Goal: Information Seeking & Learning: Understand process/instructions

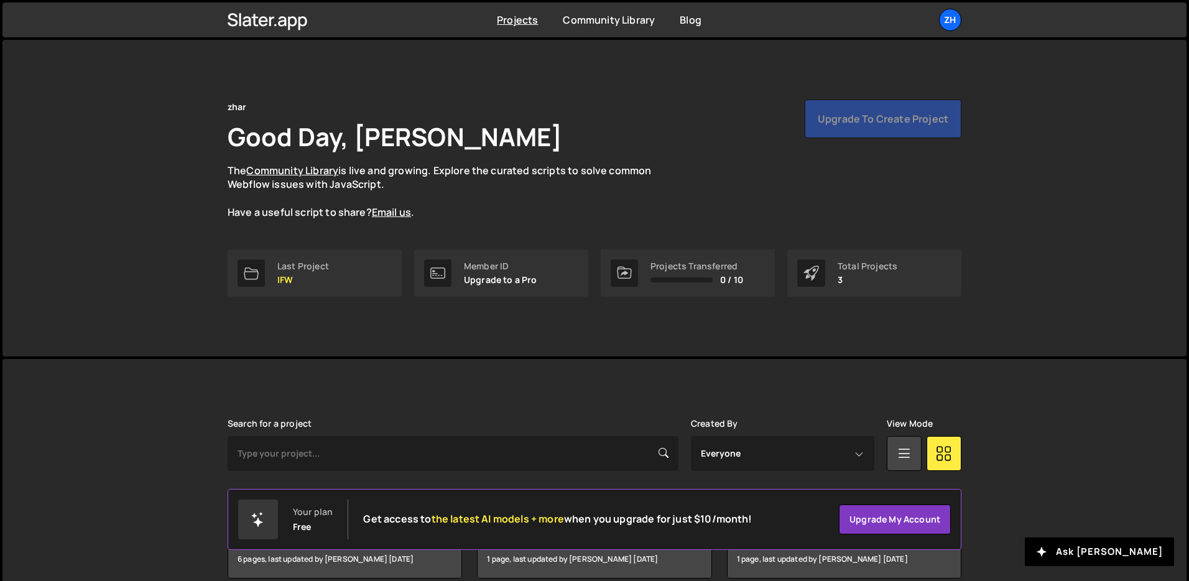
scroll to position [60, 0]
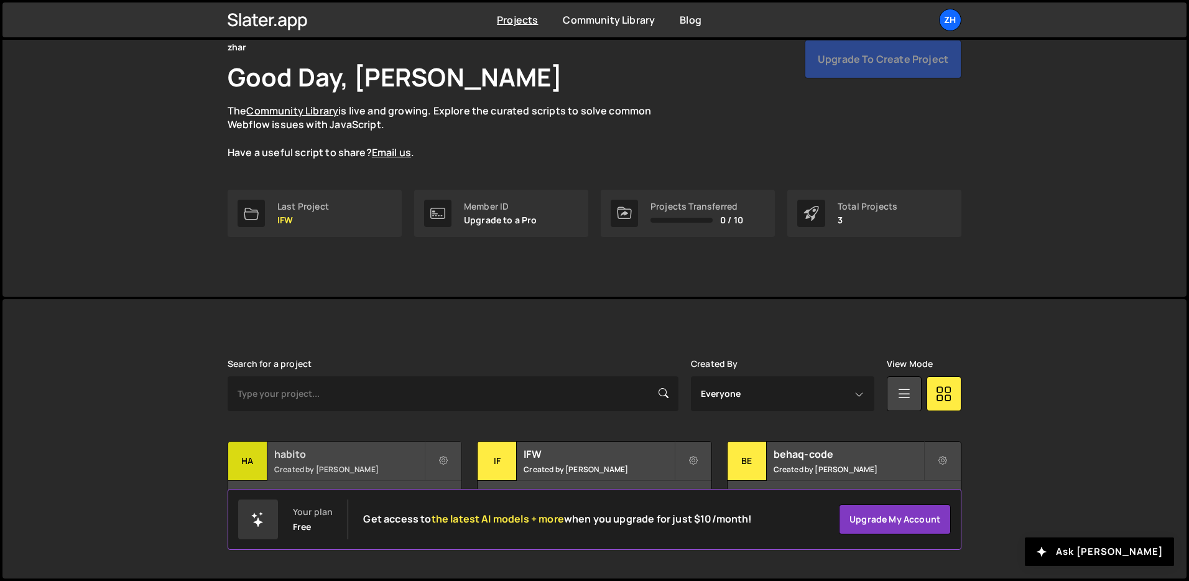
click at [306, 451] on h2 "habito" at bounding box center [349, 454] width 150 height 14
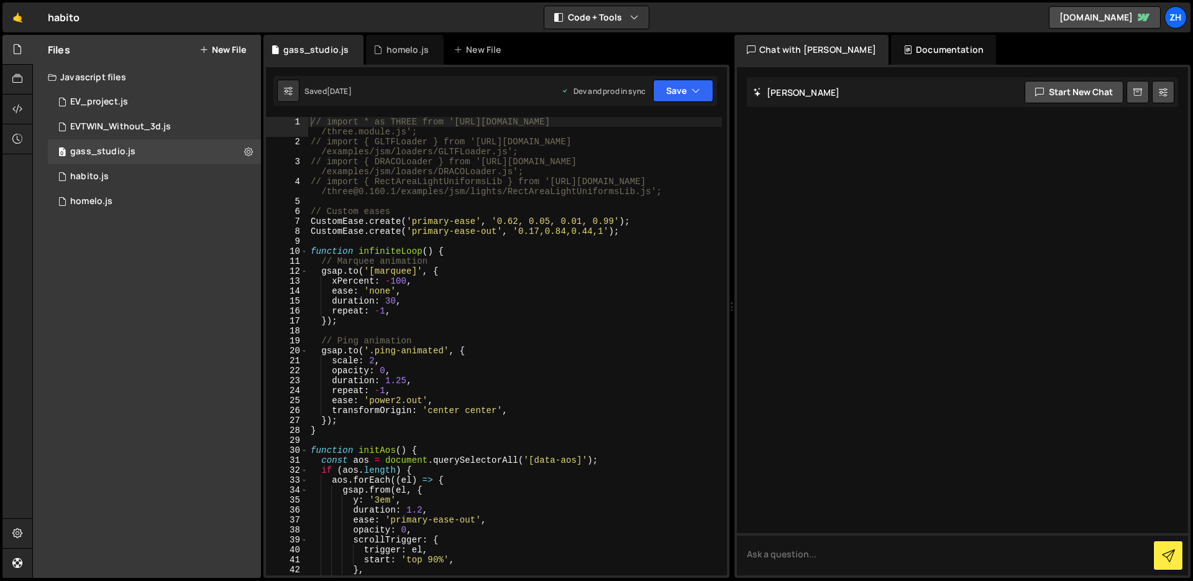
type textarea "ease: 'none',"
click at [504, 292] on div "// import * as THREE from '[URL][DOMAIN_NAME] /three.module.js'; // import { GL…" at bounding box center [515, 361] width 414 height 488
click at [149, 191] on div "0 homelo.js 0" at bounding box center [154, 201] width 213 height 25
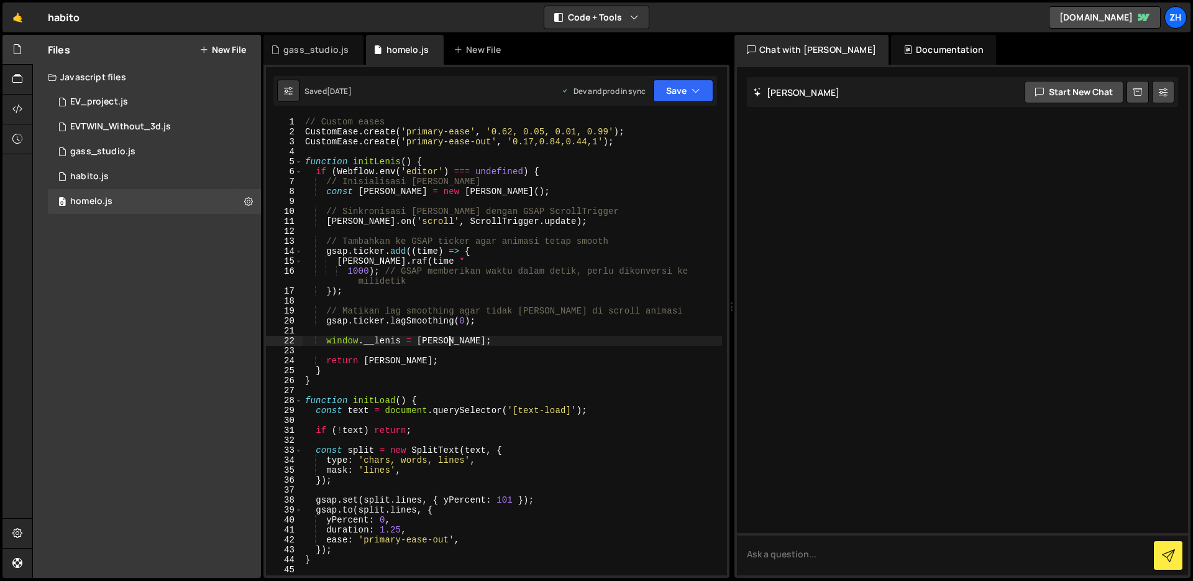
click at [530, 343] on div "// Custom eases CustomEase . create ( 'primary-ease' , '0.62, 0.05, 0.01, 0.99'…" at bounding box center [513, 356] width 420 height 478
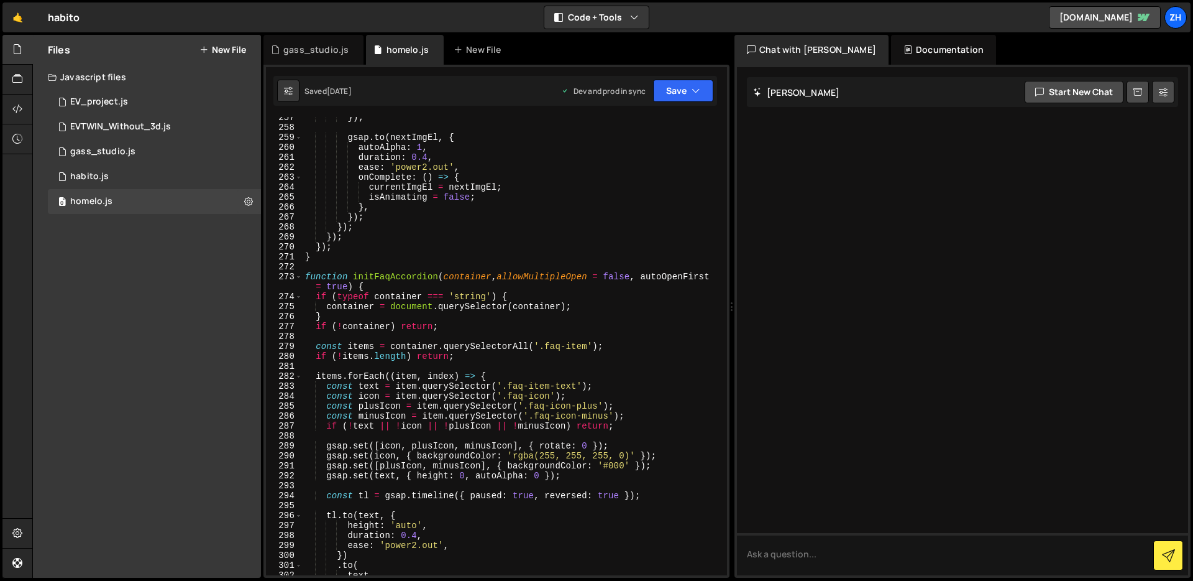
scroll to position [2589, 0]
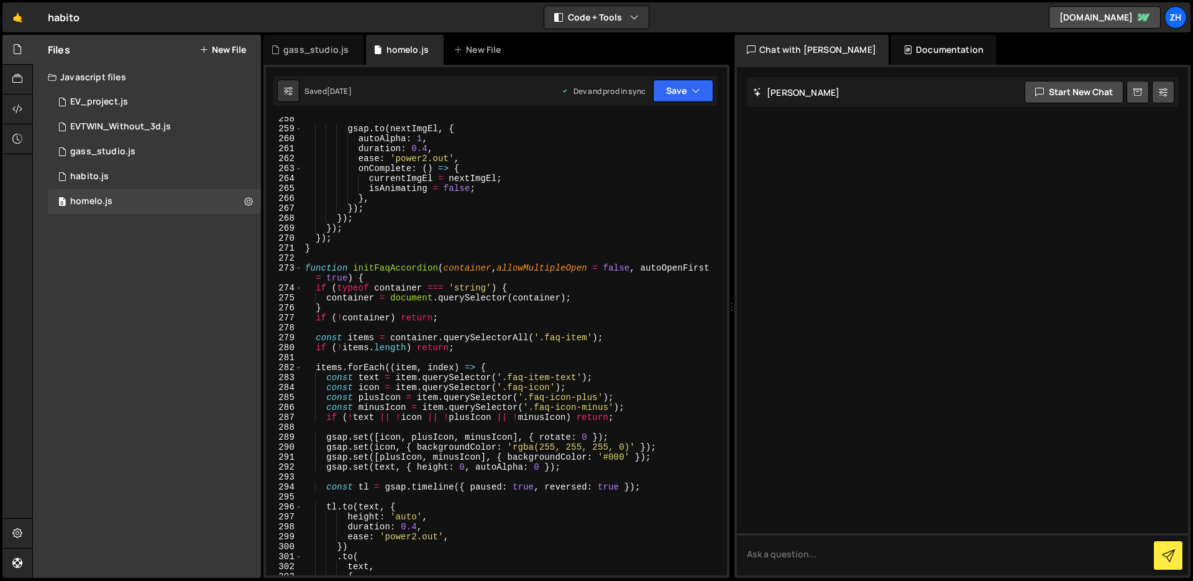
click at [566, 219] on div "gsap . to ( nextImgEl , { autoAlpha : 1 , duration : 0.4 , ease : 'power2.out' …" at bounding box center [513, 353] width 420 height 478
type textarea "});"
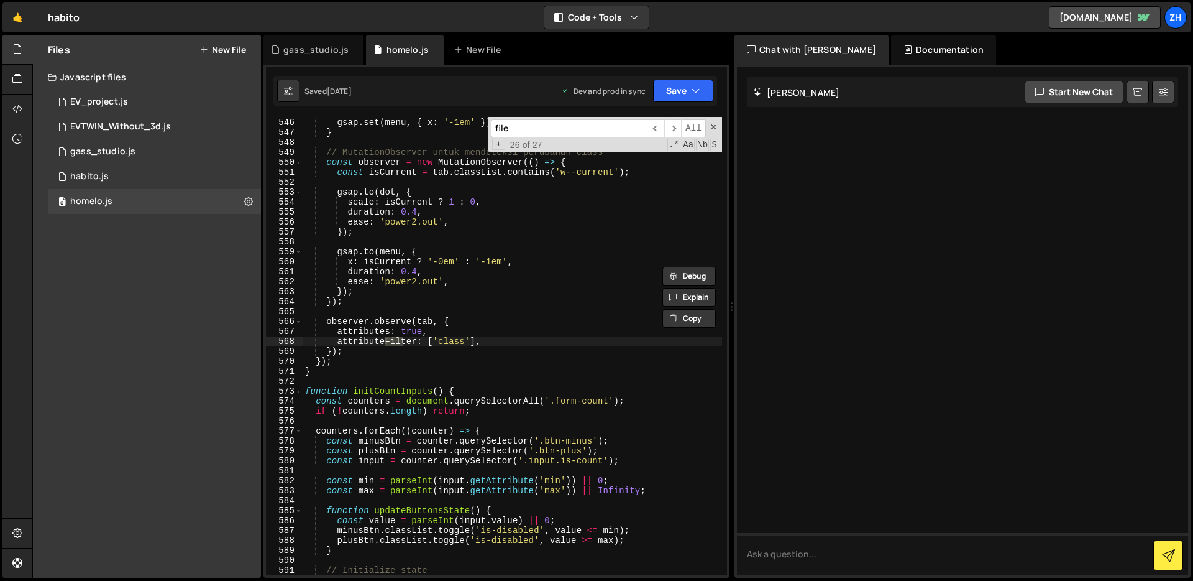
scroll to position [8573, 0]
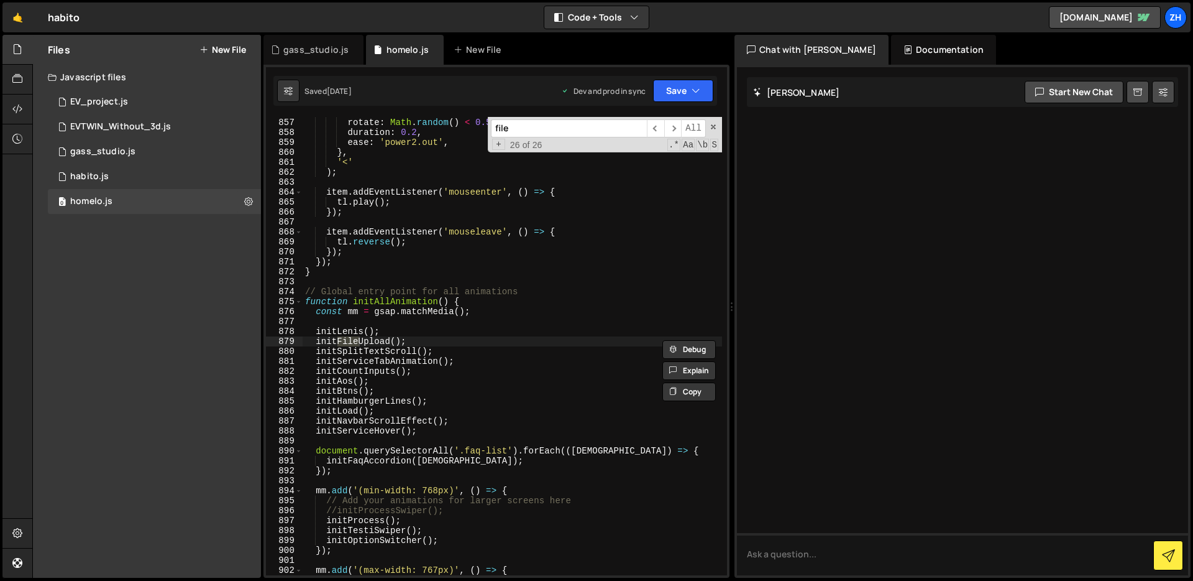
type input "file"
type textarea "initFileUpload();"
click at [366, 343] on div "backgroundColor : '#F8F7EC' , rotate : Math . random ( ) < 0.5 ? - 1.5 : 1.5 , …" at bounding box center [513, 347] width 420 height 478
click at [515, 127] on input "file" at bounding box center [569, 128] width 156 height 18
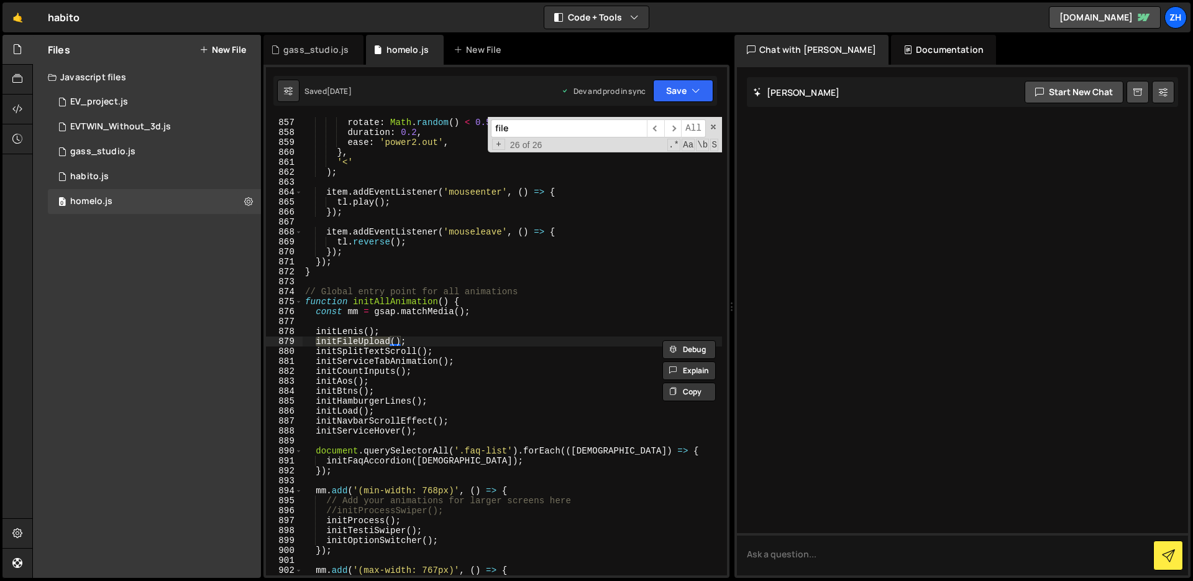
click at [515, 127] on input "file" at bounding box center [569, 128] width 156 height 18
paste input "initFileUpload"
type input "initFileUpload"
click at [675, 131] on span "​" at bounding box center [673, 128] width 17 height 18
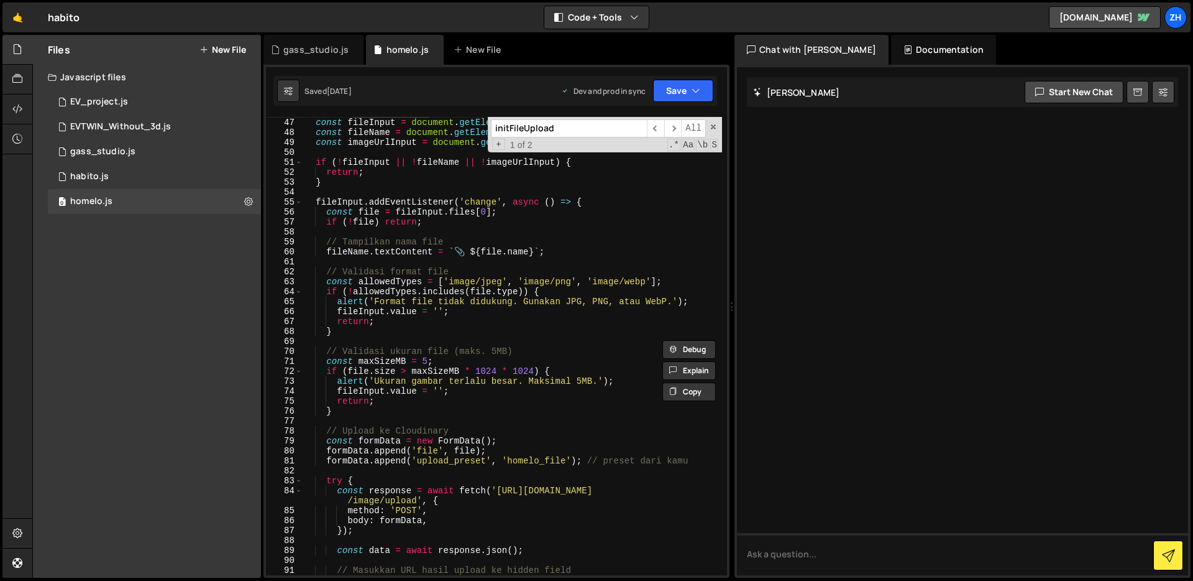
scroll to position [481, 0]
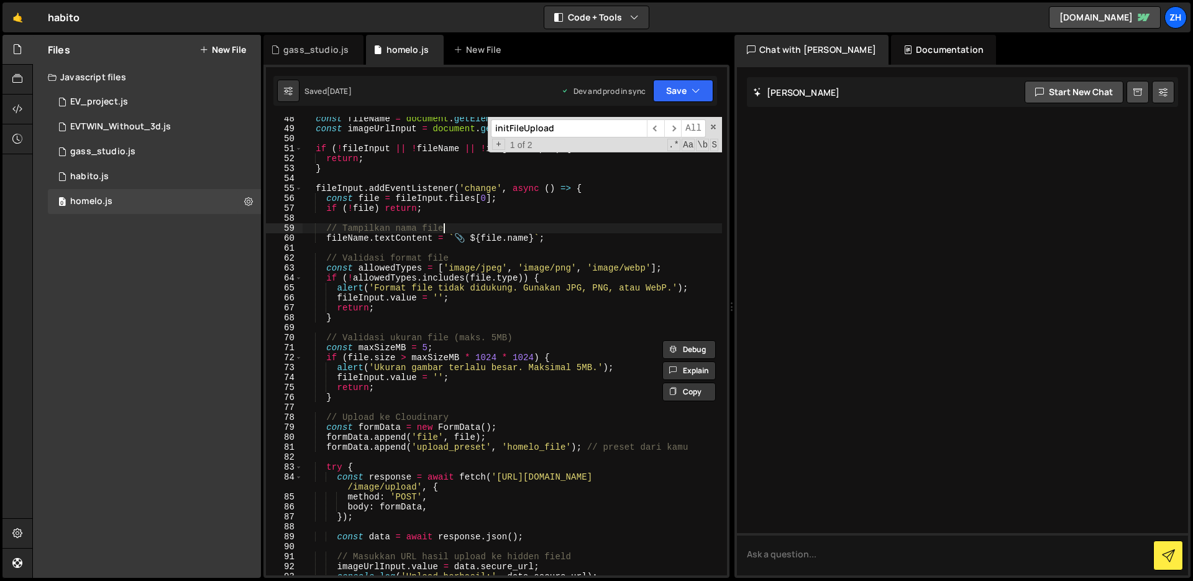
click at [593, 229] on div "const fileName = document . getElementById ( 'fileName' ) ; const imageUrlInput…" at bounding box center [513, 353] width 420 height 478
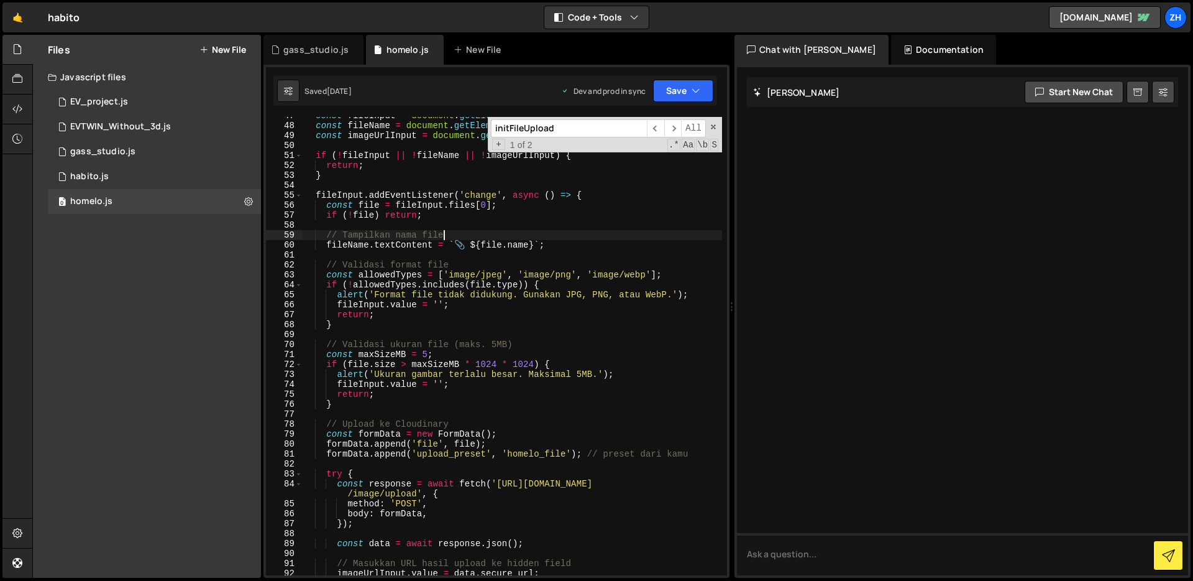
scroll to position [459, 0]
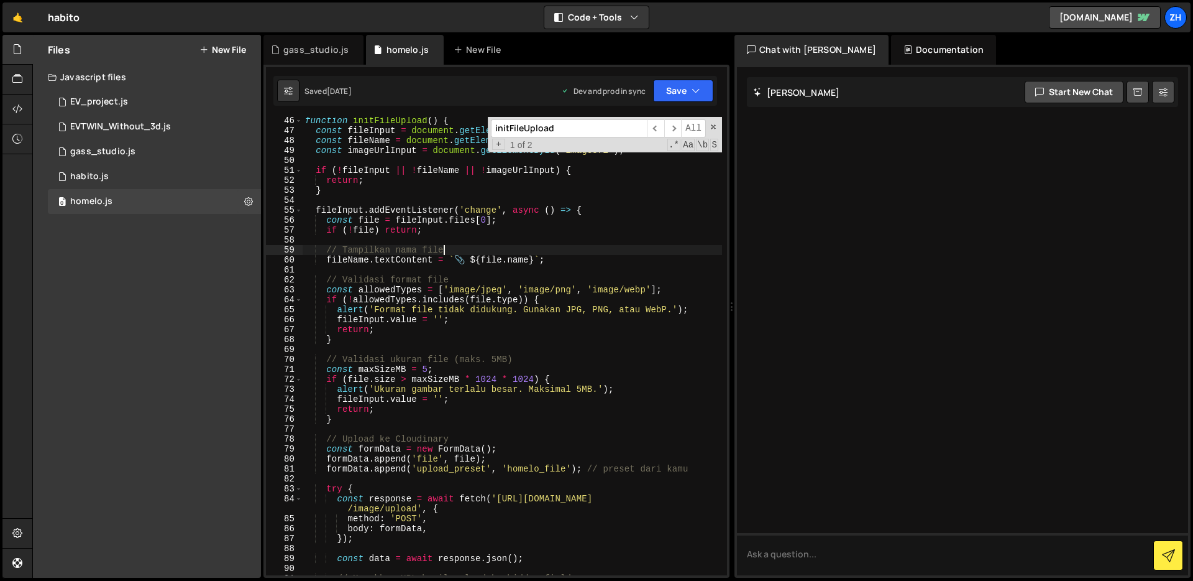
click at [595, 211] on div "function initFileUpload ( ) { const fileInput = document . getElementById ( 'fi…" at bounding box center [513, 355] width 420 height 478
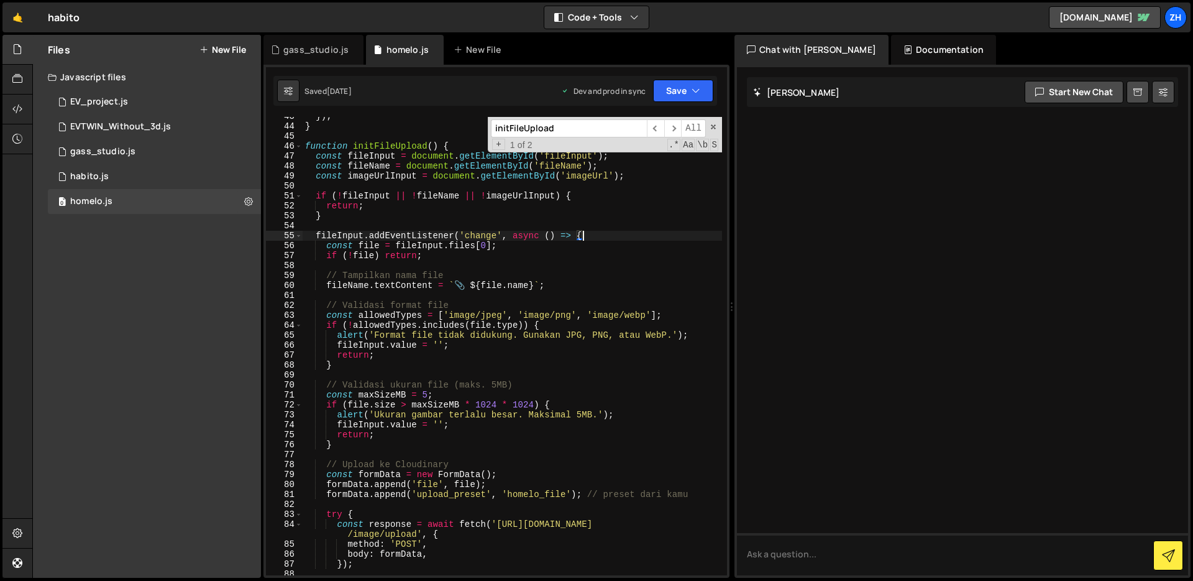
scroll to position [454, 0]
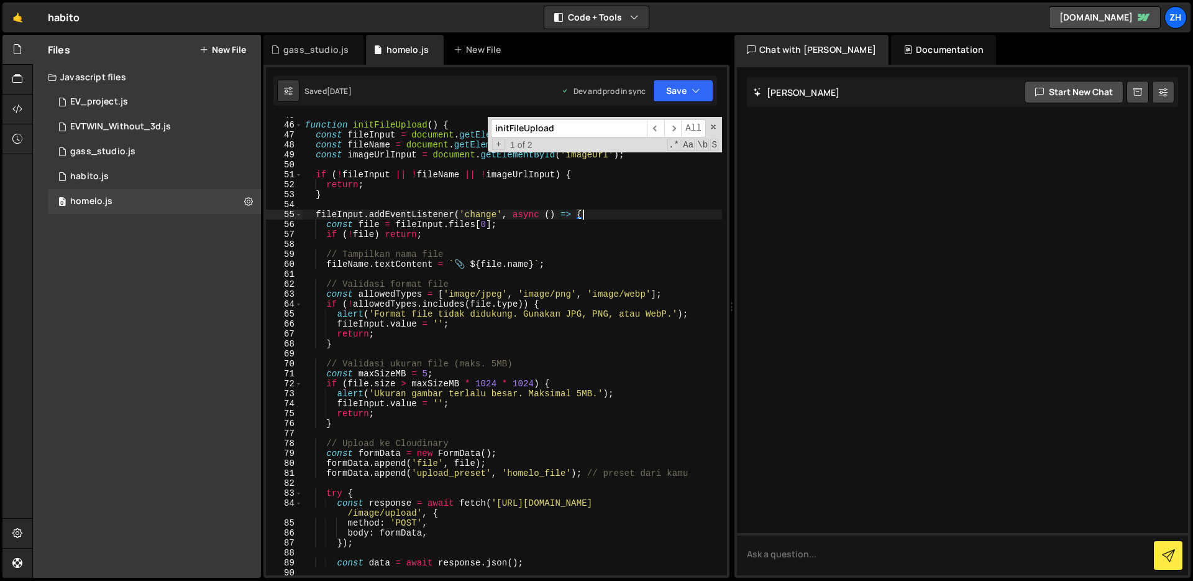
click at [587, 229] on div "function initFileUpload ( ) { const fileInput = document . getElementById ( 'fi…" at bounding box center [513, 349] width 420 height 478
click at [581, 236] on div "function initFileUpload ( ) { const fileInput = document . getElementById ( 'fi…" at bounding box center [513, 349] width 420 height 478
type textarea "if (!file) return;"
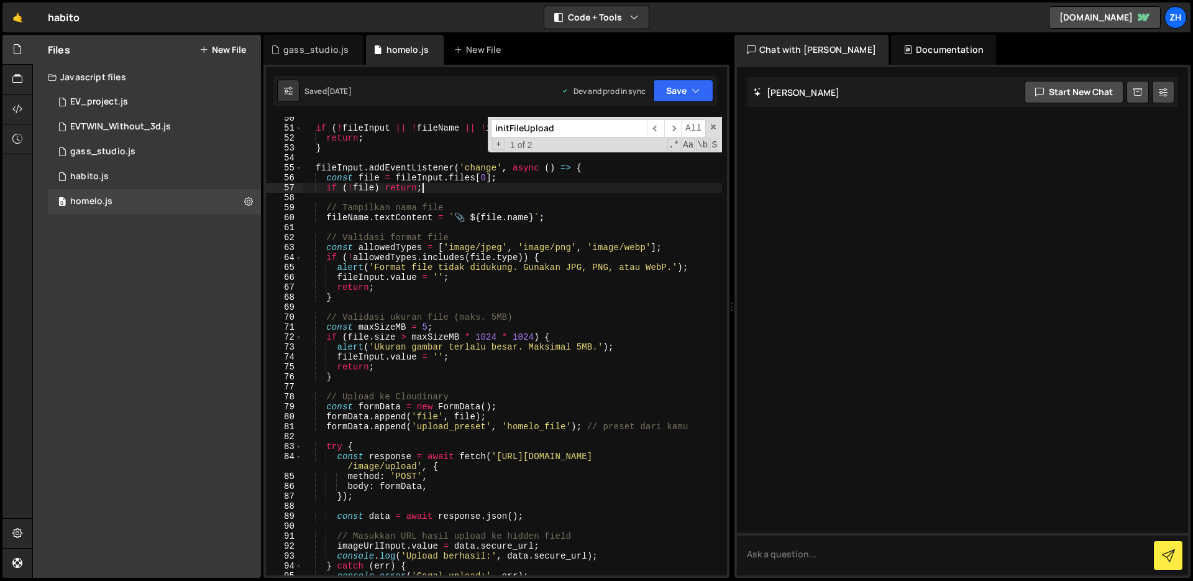
scroll to position [501, 0]
click at [583, 228] on div "if ( ! fileInput || ! fileName || ! imageUrlInput ) { return ; } fileInput . ad…" at bounding box center [513, 352] width 420 height 478
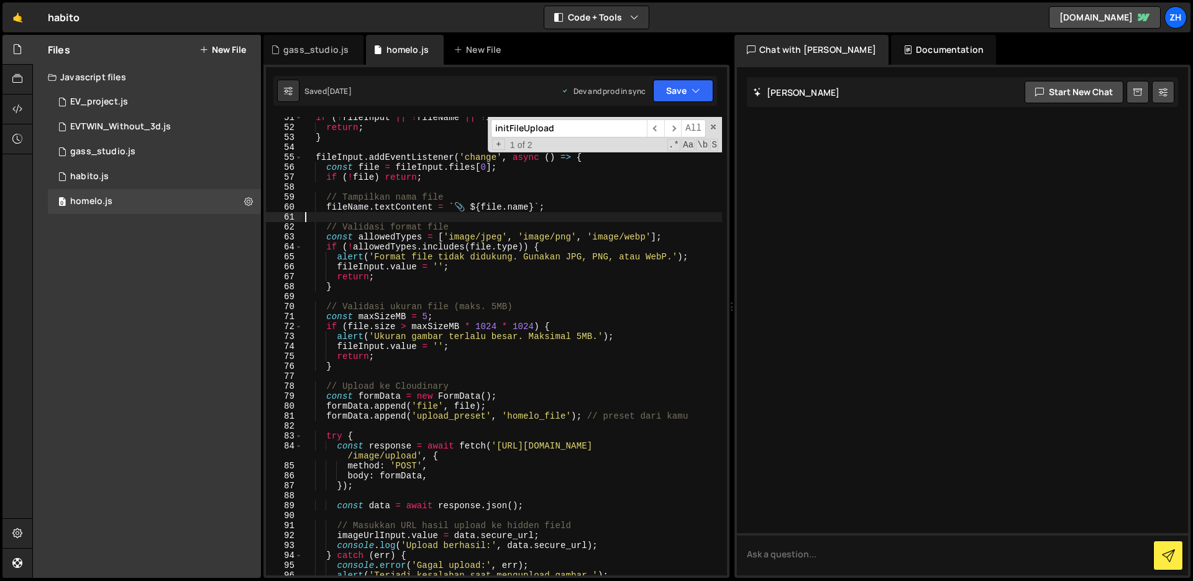
scroll to position [512, 0]
click at [564, 282] on div "if ( ! fileInput || ! fileName || ! imageUrlInput ) { return ; } fileInput . ad…" at bounding box center [513, 352] width 420 height 478
type textarea "return;"
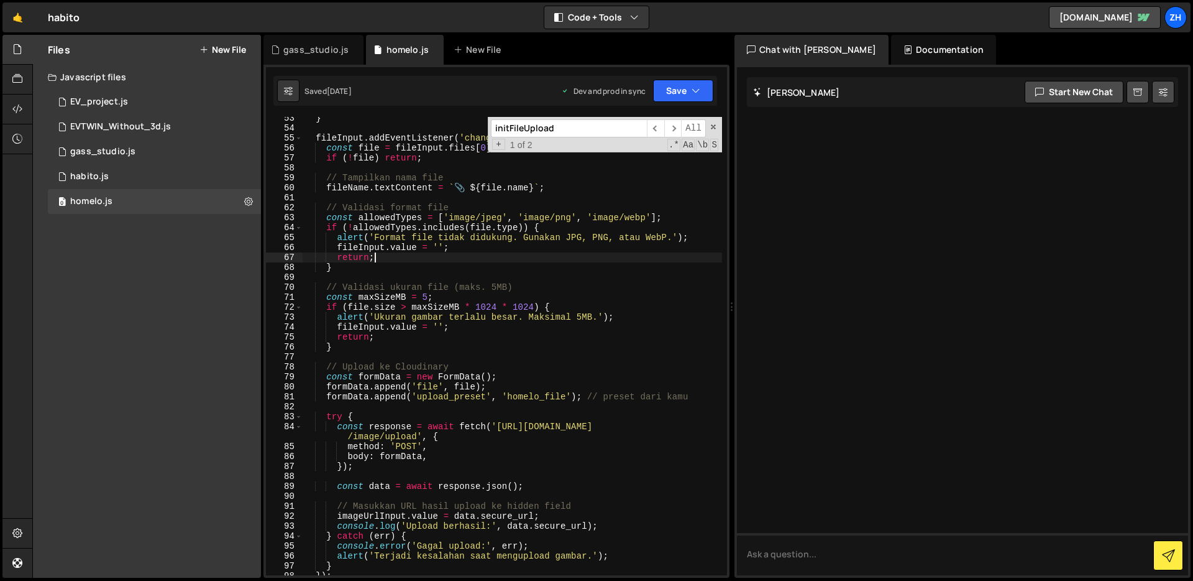
click at [554, 278] on div "} fileInput . addEventListener ( 'change' , async ( ) => { const file = fileInp…" at bounding box center [513, 352] width 420 height 478
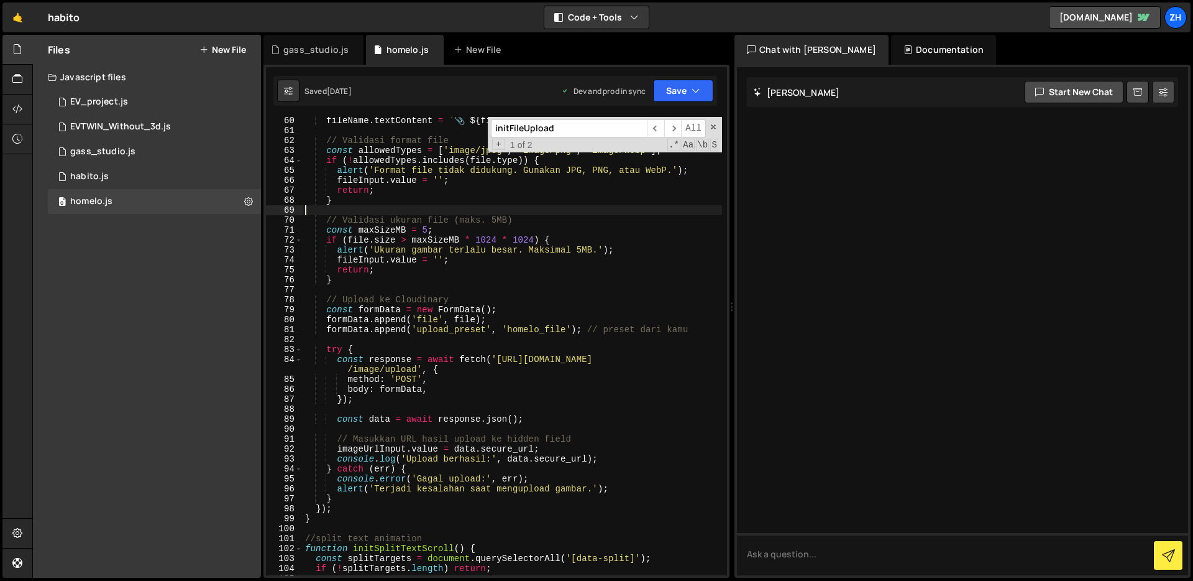
scroll to position [600, 0]
click at [555, 314] on div "fileName . textContent = ` 📎 ${ file . name } ` ; // Validasi format file const…" at bounding box center [513, 353] width 420 height 478
type textarea "formData.append('file', file);"
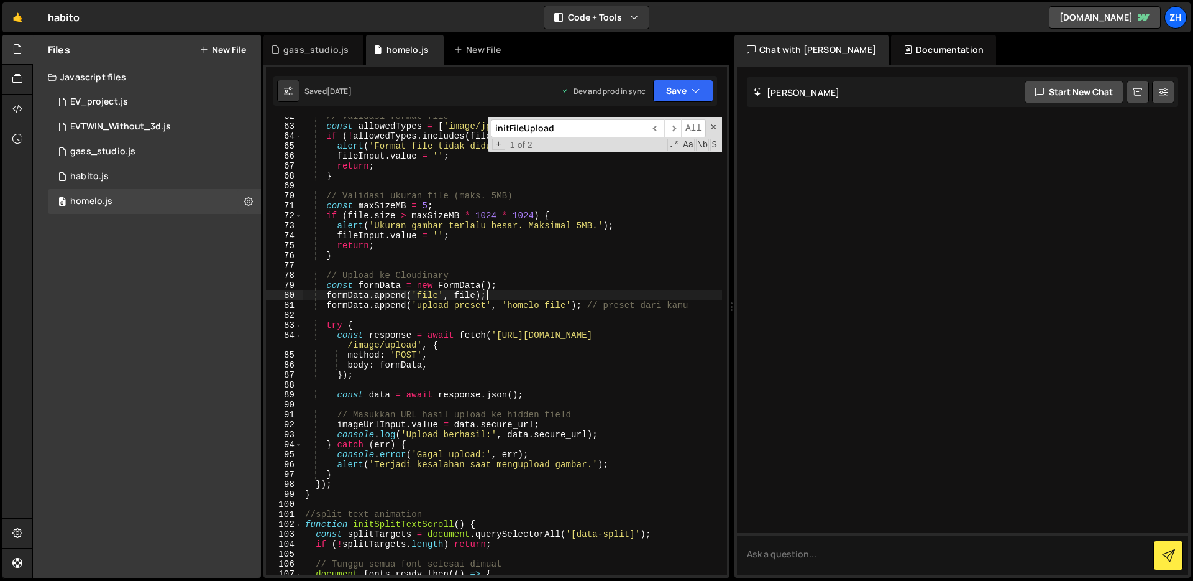
scroll to position [627, 0]
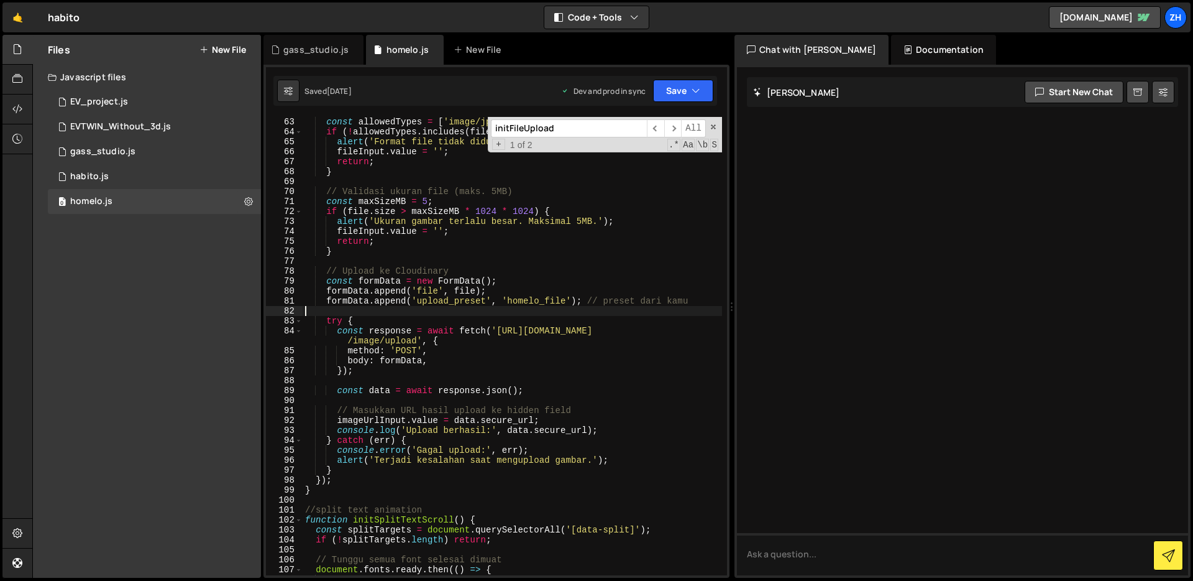
click at [555, 314] on div "const allowedTypes = [ 'image/jpeg' , 'image/png' , 'image/webp' ] ; if ( ! all…" at bounding box center [513, 356] width 420 height 478
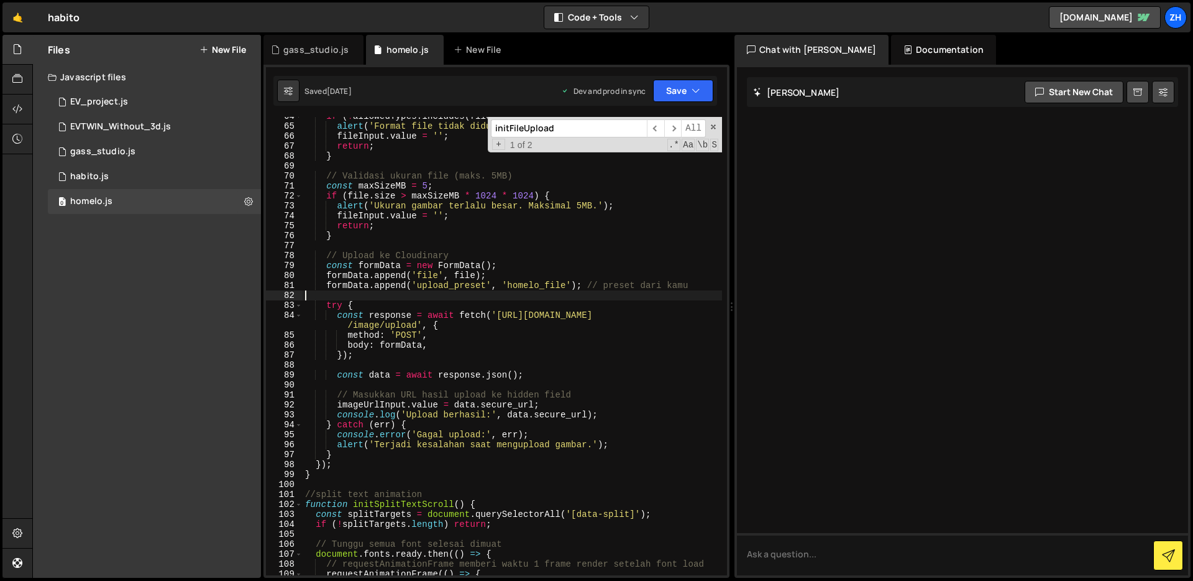
scroll to position [656, 0]
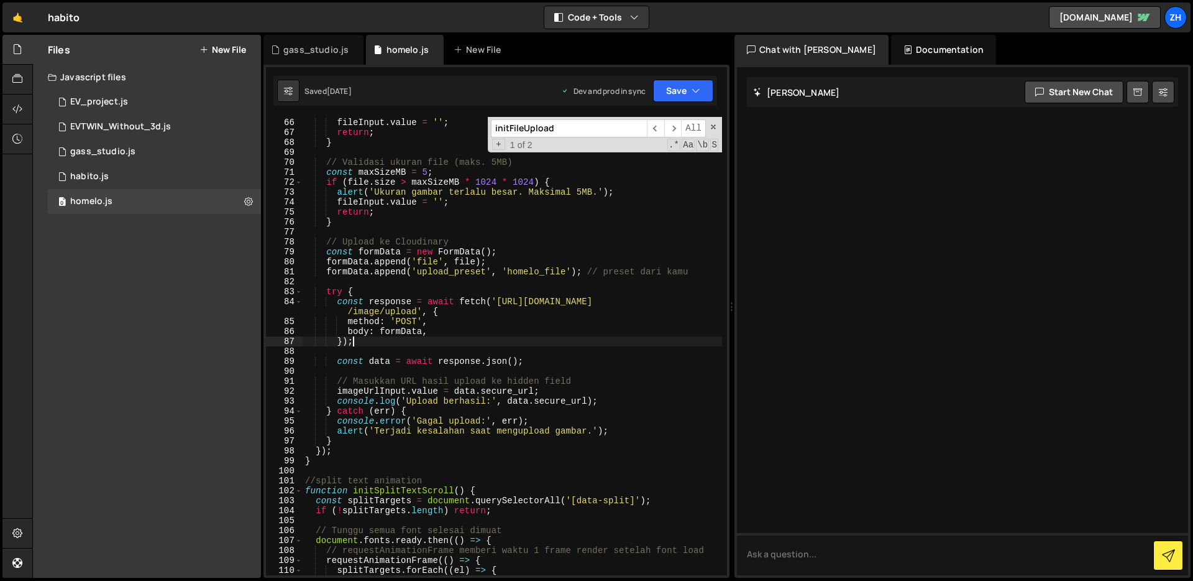
click at [546, 337] on div "alert ( 'Format file tidak didukung. Gunakan JPG, PNG, atau WebP.' ) ; fileInpu…" at bounding box center [513, 347] width 420 height 478
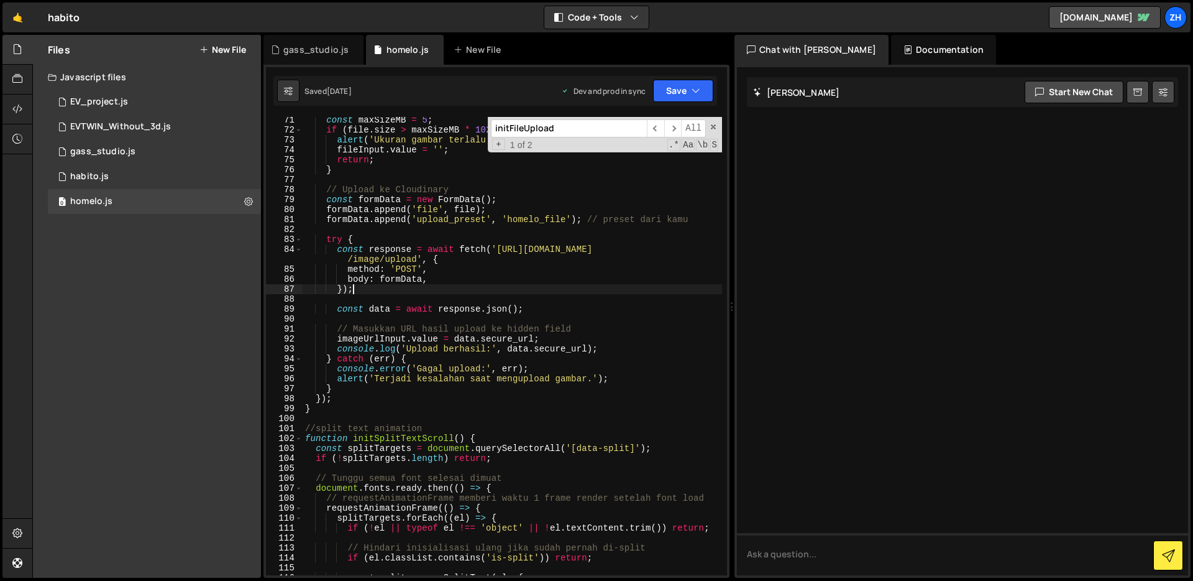
scroll to position [711, 0]
click at [596, 326] on div "const maxSizeMB = 5 ; if ( file . size > maxSizeMB * 1024 * 1024 ) { alert ( 'U…" at bounding box center [513, 352] width 420 height 478
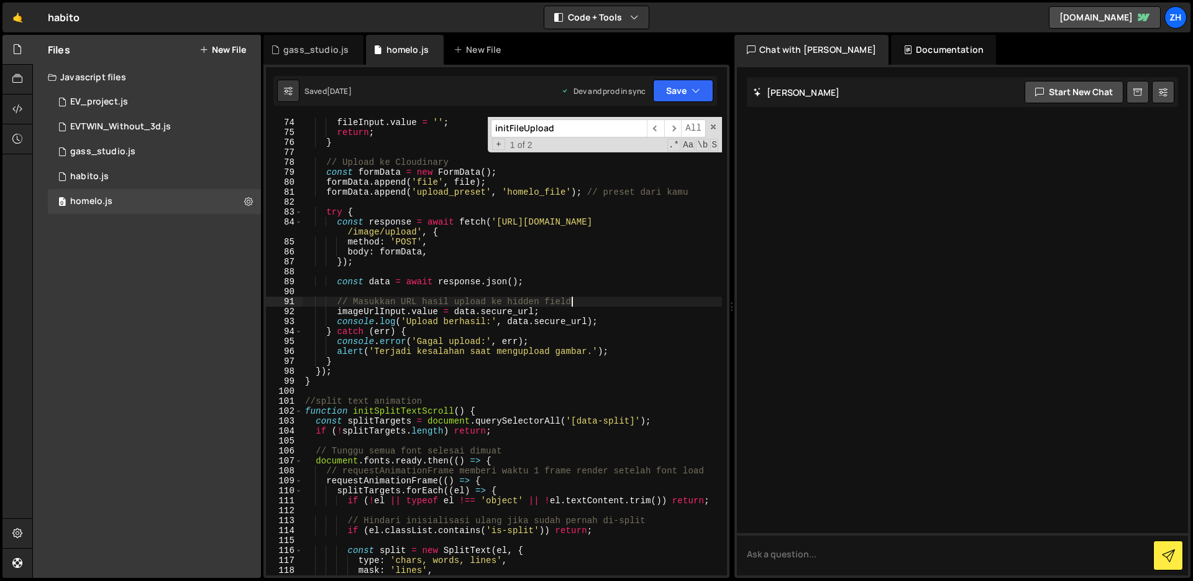
scroll to position [751, 0]
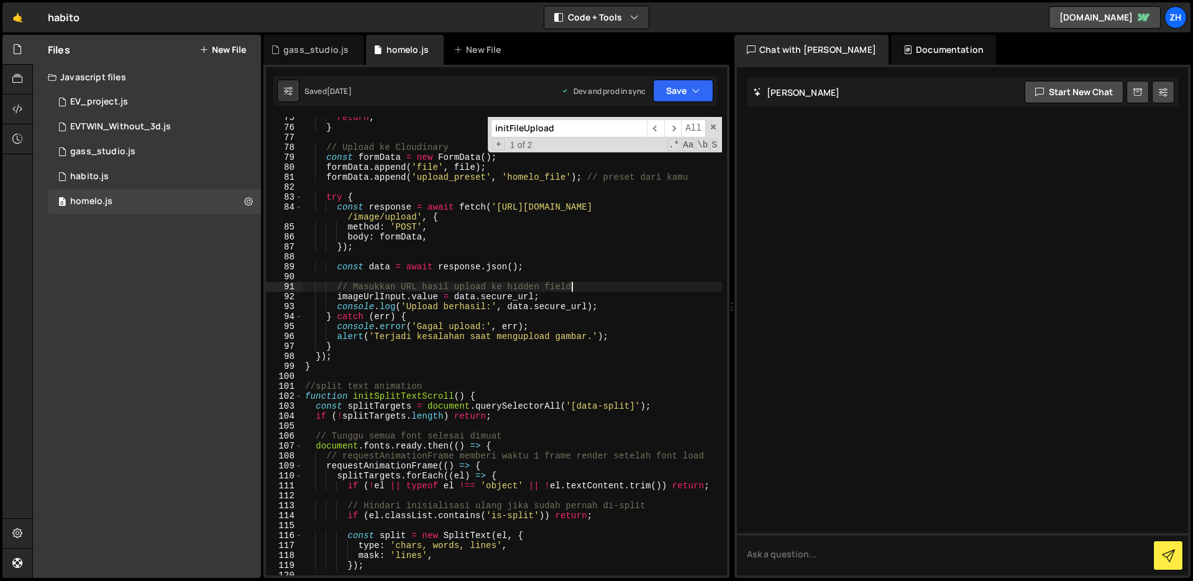
click at [357, 367] on div "return ; } // Upload ke Cloudinary const formData = new FormData ( ) ; formData…" at bounding box center [513, 352] width 420 height 478
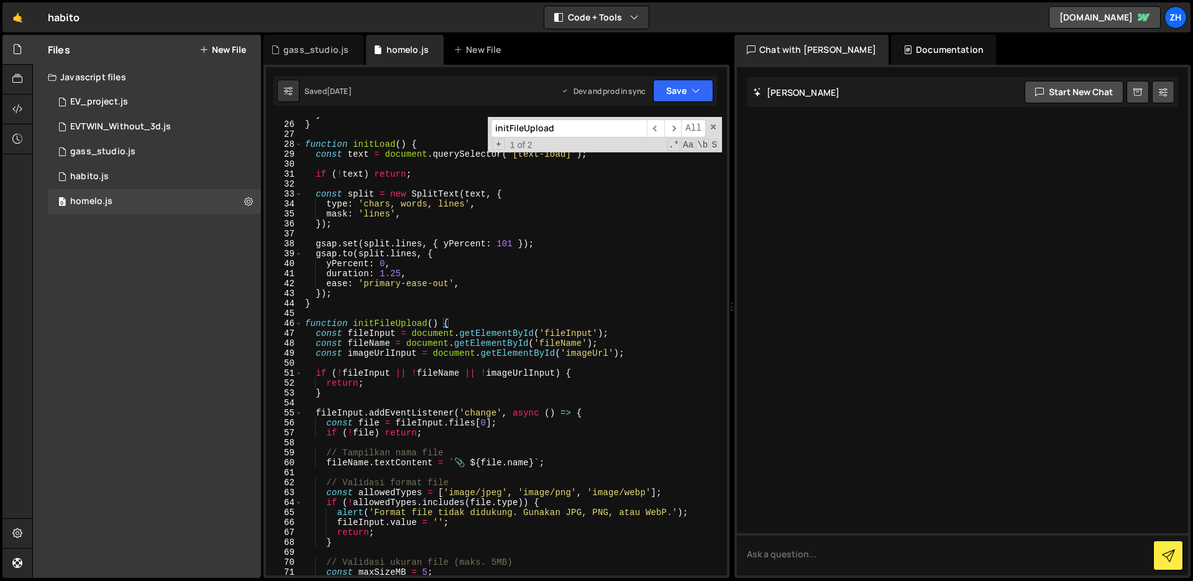
scroll to position [259, 0]
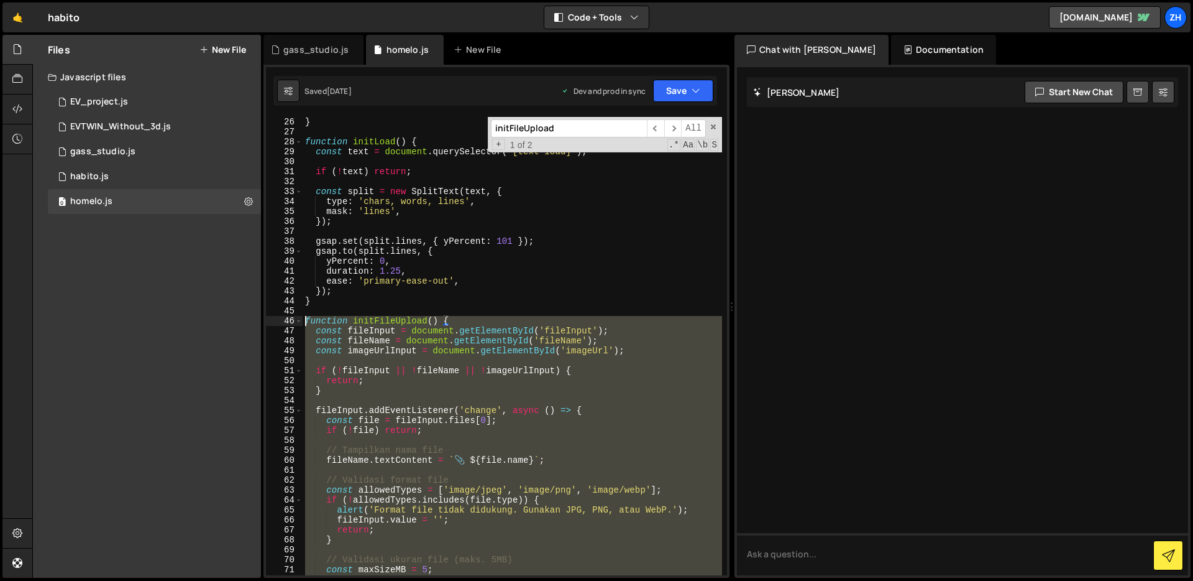
click at [307, 319] on div "} function initLoad ( ) { const text = document . querySelector ( '[text-load]'…" at bounding box center [513, 356] width 420 height 478
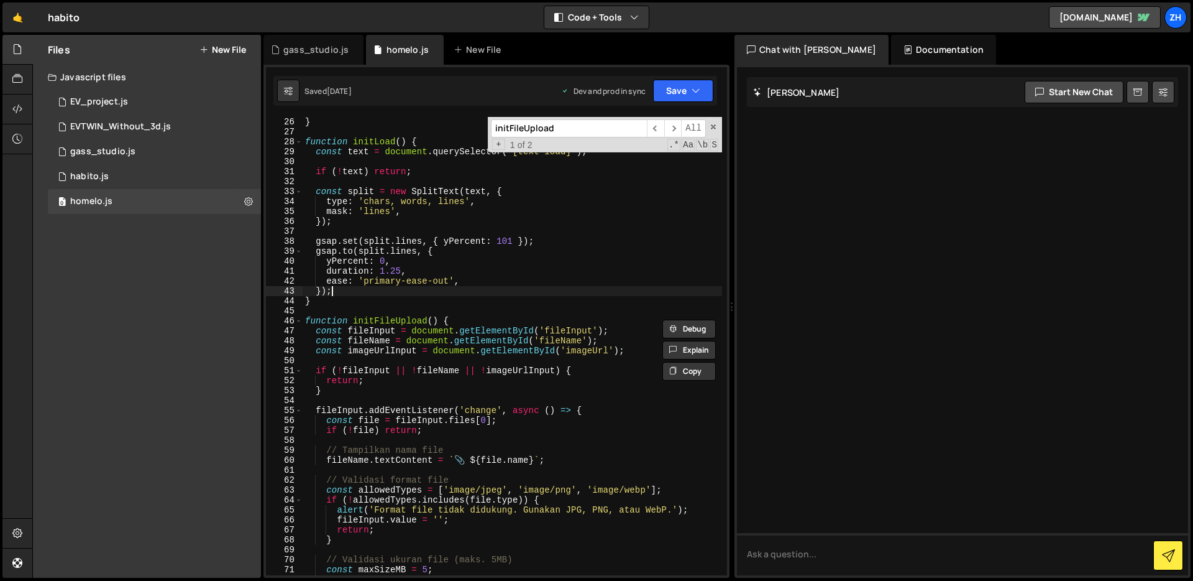
click at [563, 294] on div "} function initLoad ( ) { const text = document . querySelector ( '[text-load]'…" at bounding box center [513, 356] width 420 height 478
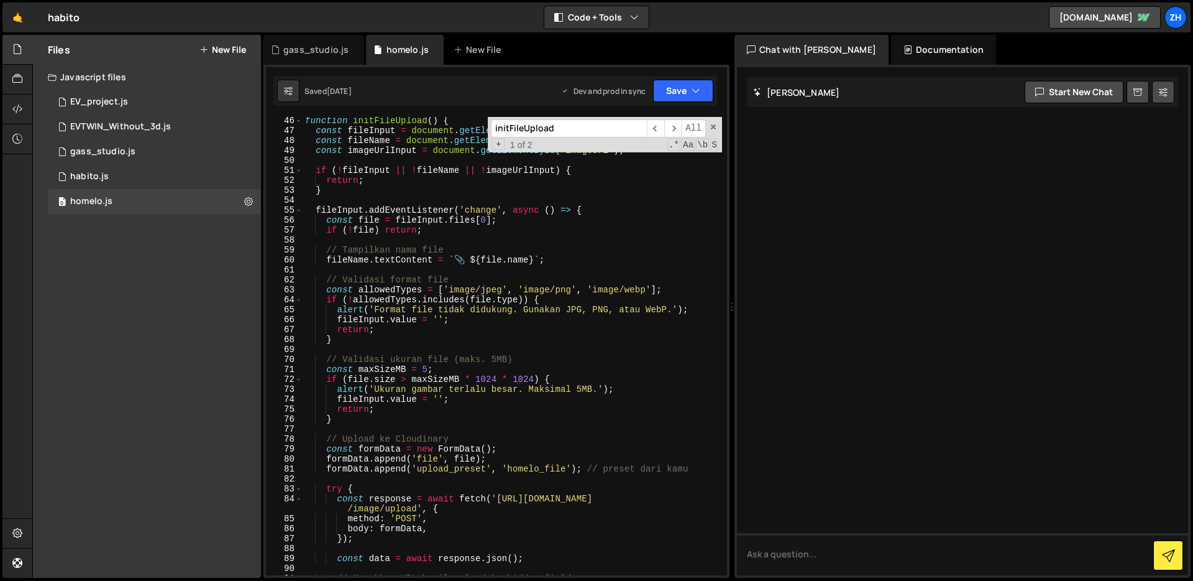
scroll to position [458, 0]
click at [302, 122] on div "46" at bounding box center [284, 122] width 37 height 10
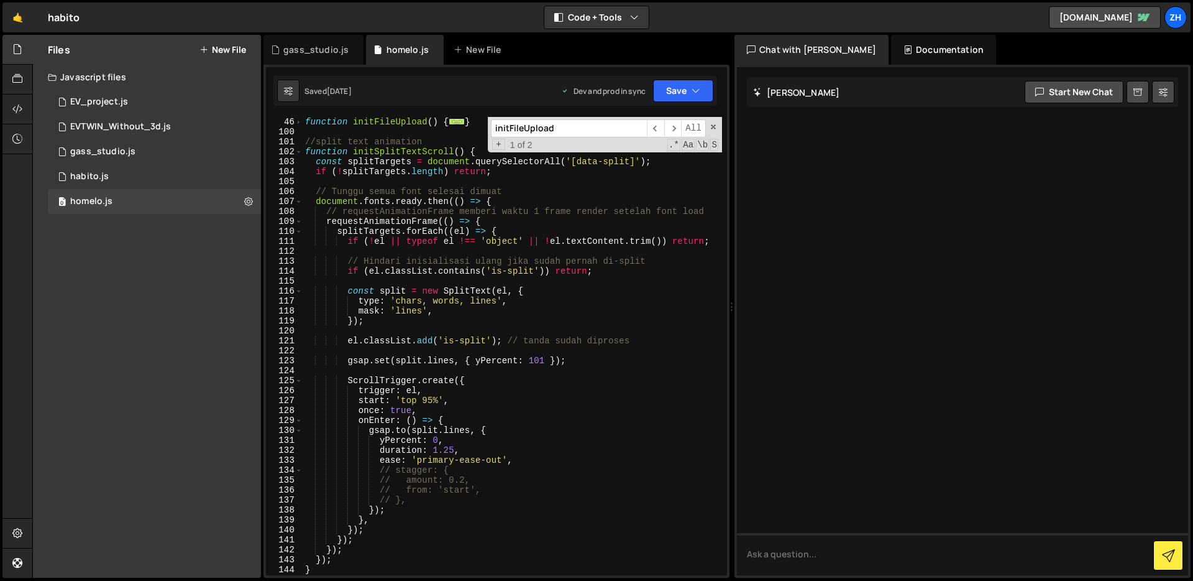
click at [720, 128] on div "initFileUpload ​ ​ All Replace All + 1 of 2 .* Aa \b S" at bounding box center [605, 134] width 234 height 35
click at [715, 126] on span at bounding box center [713, 126] width 9 height 9
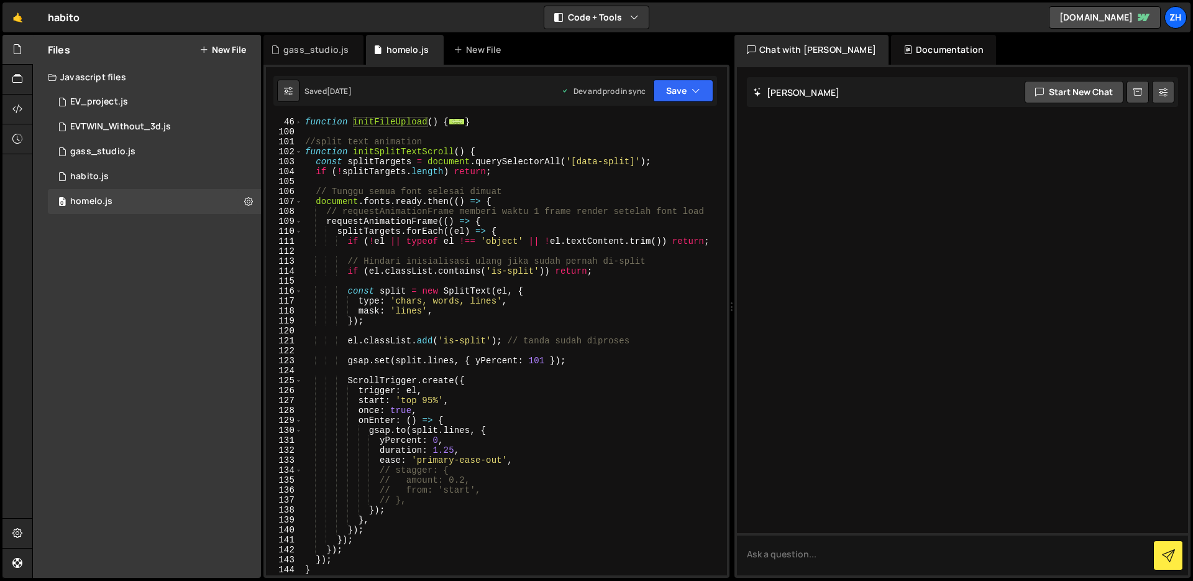
click at [541, 122] on div "function initFileUpload ( ) { ... } //split text animation function initSplitTe…" at bounding box center [513, 356] width 420 height 478
type textarea "}"
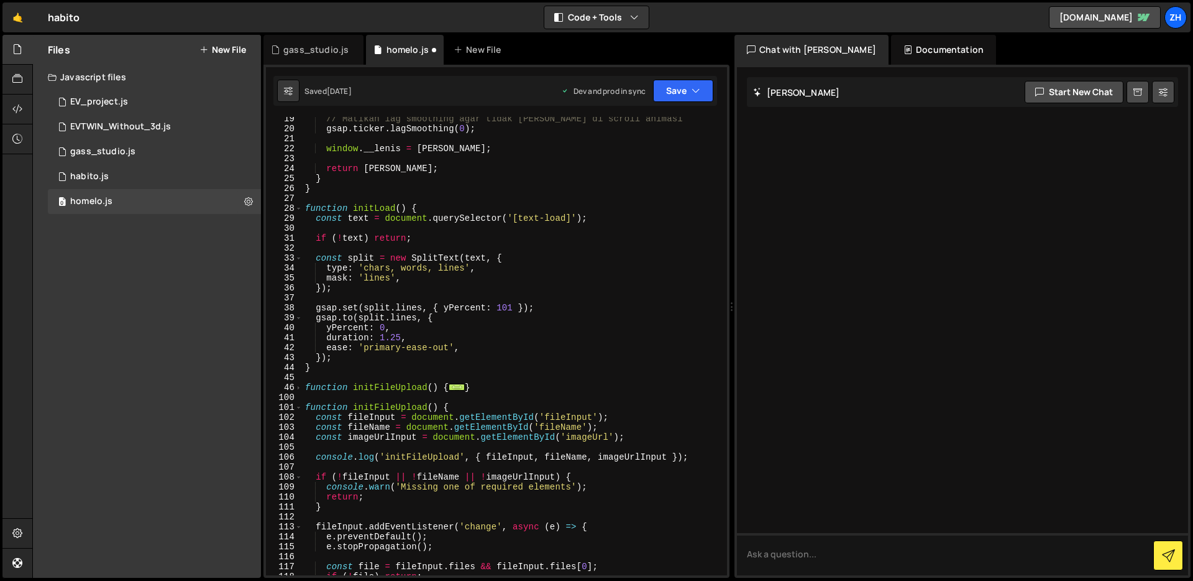
scroll to position [193, 0]
click at [297, 408] on span at bounding box center [298, 407] width 7 height 10
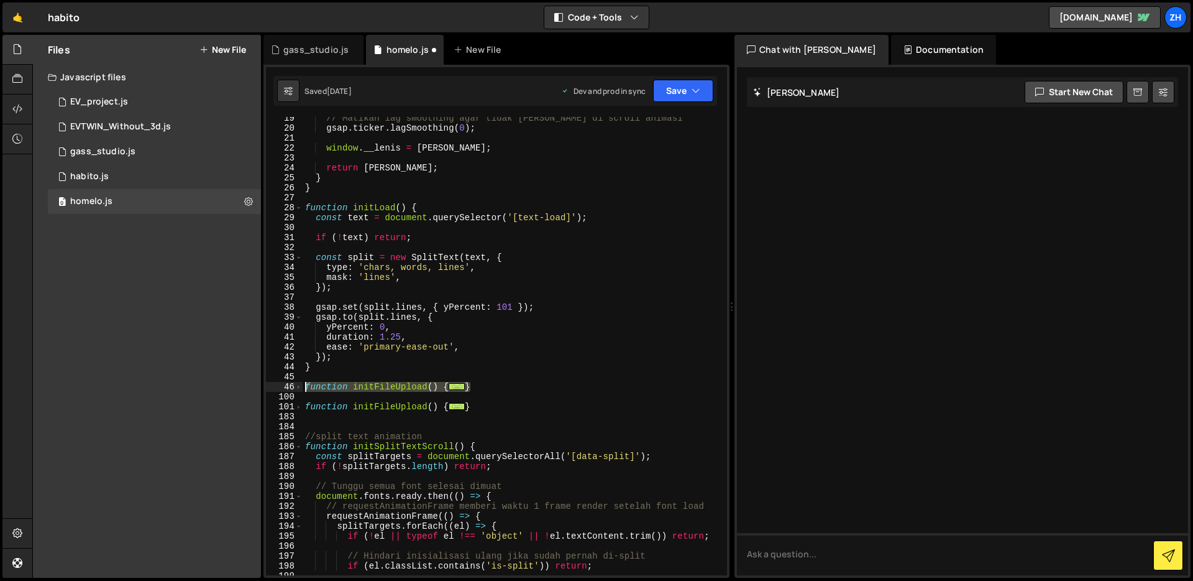
drag, startPoint x: 485, startPoint y: 385, endPoint x: 267, endPoint y: 388, distance: 218.2
click at [267, 388] on div "19 20 21 22 23 24 25 26 27 28 29 30 31 32 33 34 35 36 37 38 39 40 41 42 43 44 4…" at bounding box center [496, 346] width 461 height 458
click at [554, 403] on div "// Matikan lag smoothing agar tidak [PERSON_NAME] di scroll animasi gsap . tick…" at bounding box center [513, 352] width 420 height 478
type textarea "}"
click at [692, 88] on icon "button" at bounding box center [696, 91] width 9 height 12
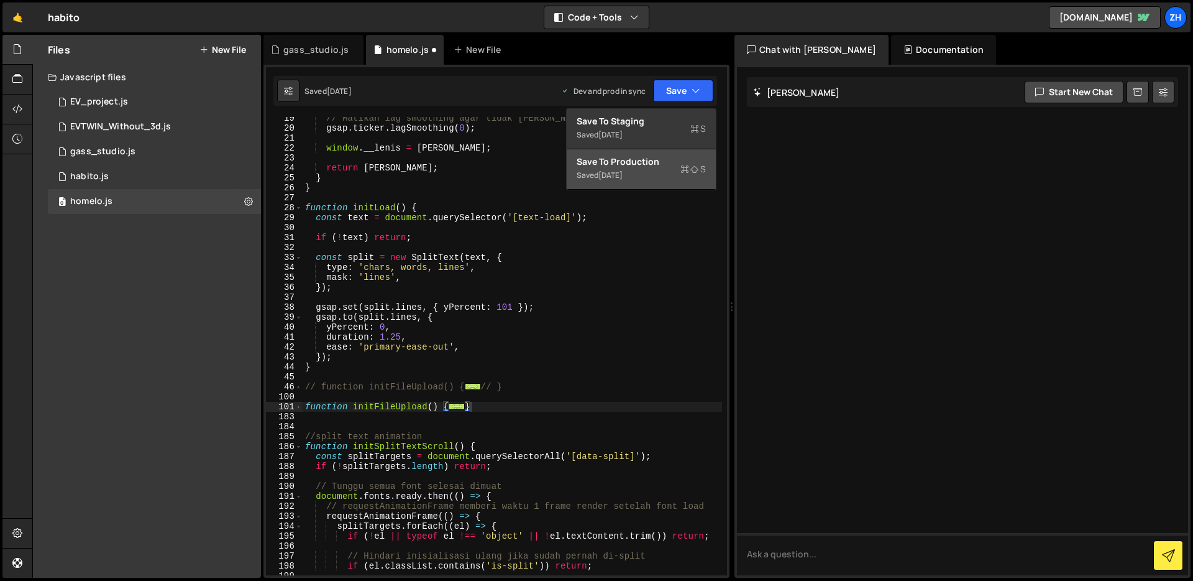
click at [653, 169] on div "Saved [DATE]" at bounding box center [641, 175] width 129 height 15
